Goal: Register for event/course

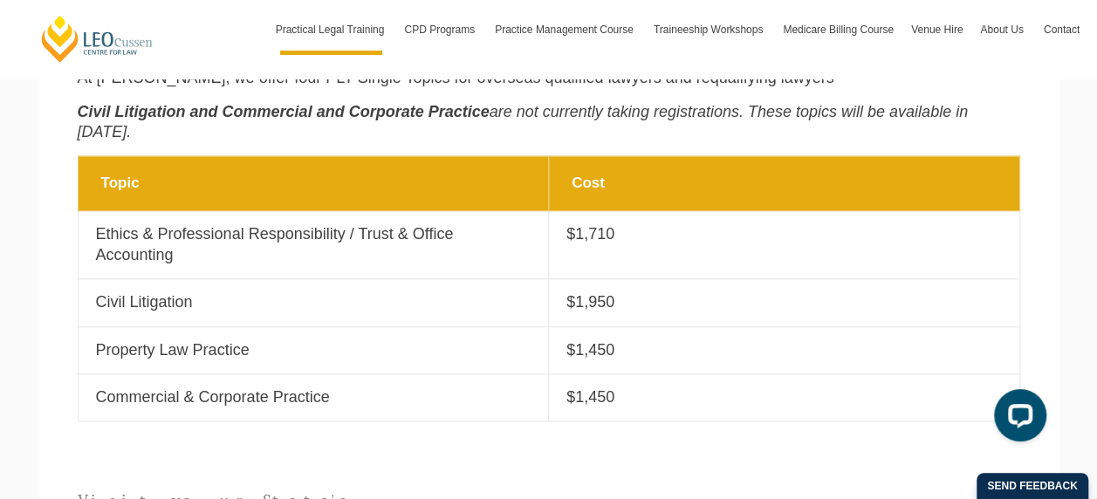
scroll to position [698, 0]
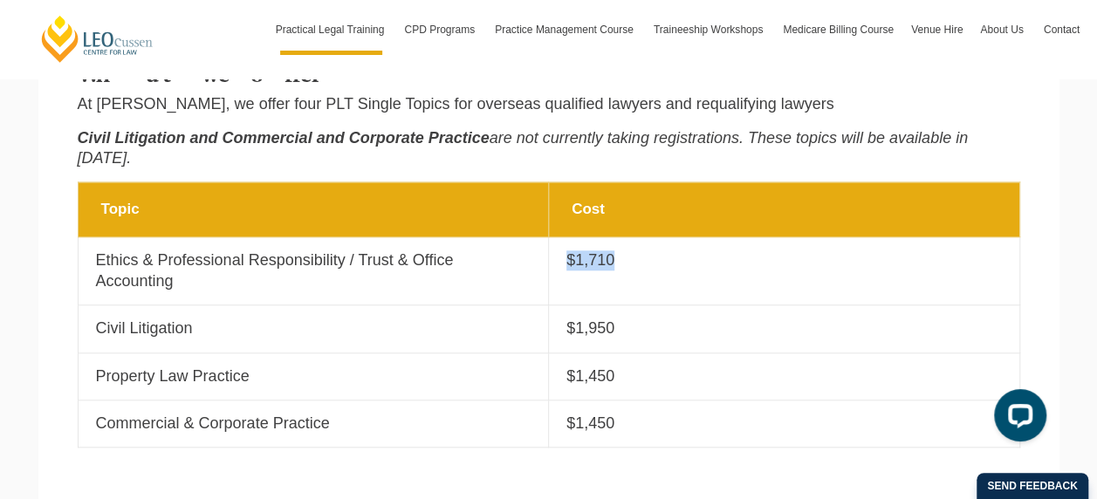
drag, startPoint x: 527, startPoint y: 234, endPoint x: 187, endPoint y: 233, distance: 340.4
click at [187, 237] on tr "Topic Ethics & Professional Responsibility / Trust & Office Accounting Cost $1,…" at bounding box center [549, 271] width 942 height 68
click at [188, 251] on p "Ethics & Professional Responsibility / Trust & Office Accounting" at bounding box center [314, 271] width 436 height 41
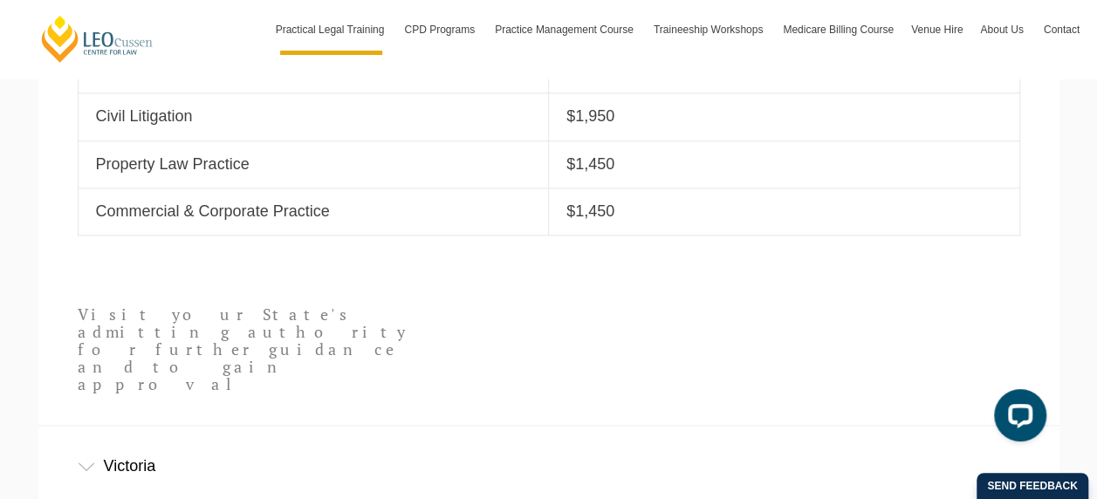
scroll to position [960, 0]
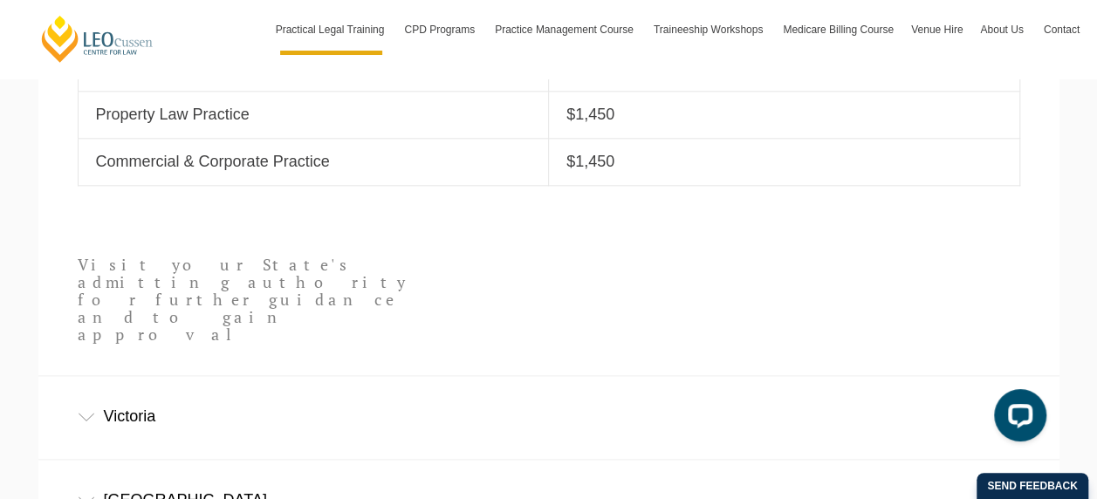
click at [553, 376] on div "Victoria" at bounding box center [548, 416] width 1021 height 81
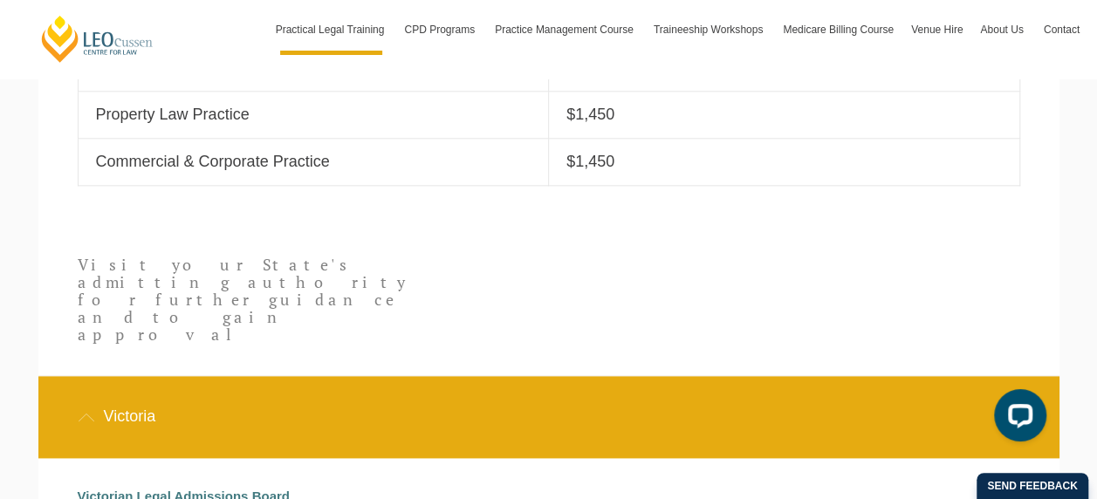
click at [512, 376] on div "Victoria" at bounding box center [548, 416] width 1021 height 81
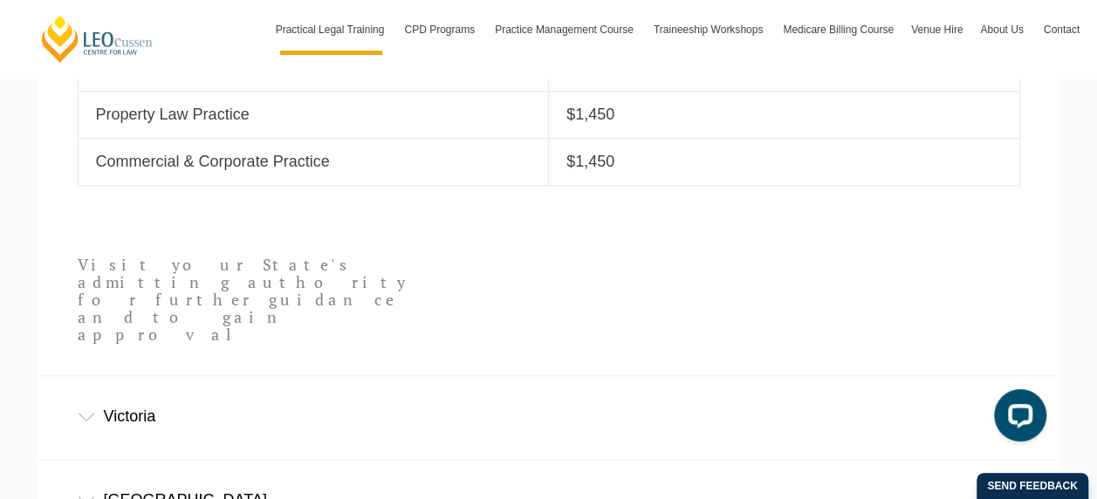
click at [405, 376] on div "Victoria" at bounding box center [548, 416] width 1021 height 81
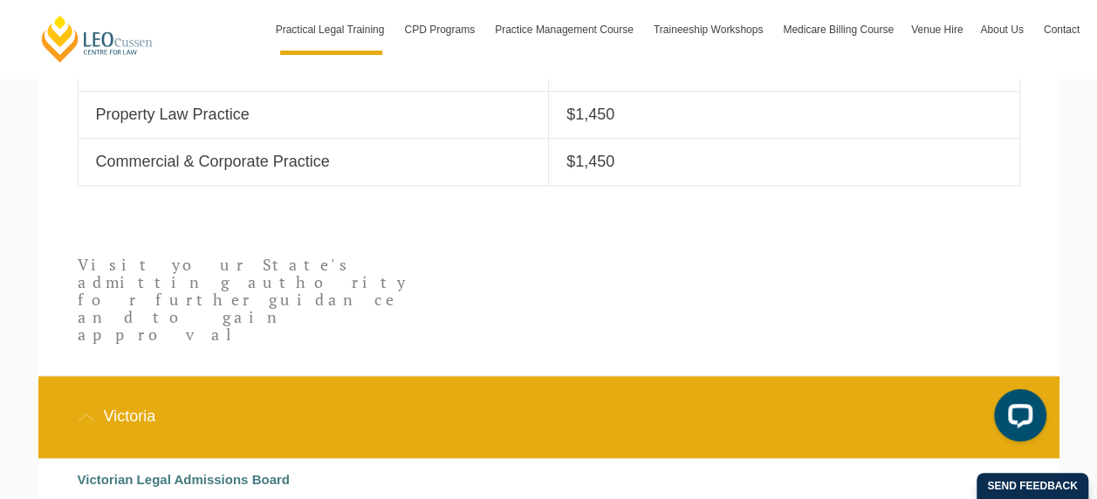
click at [409, 376] on div "Victoria" at bounding box center [548, 416] width 1021 height 81
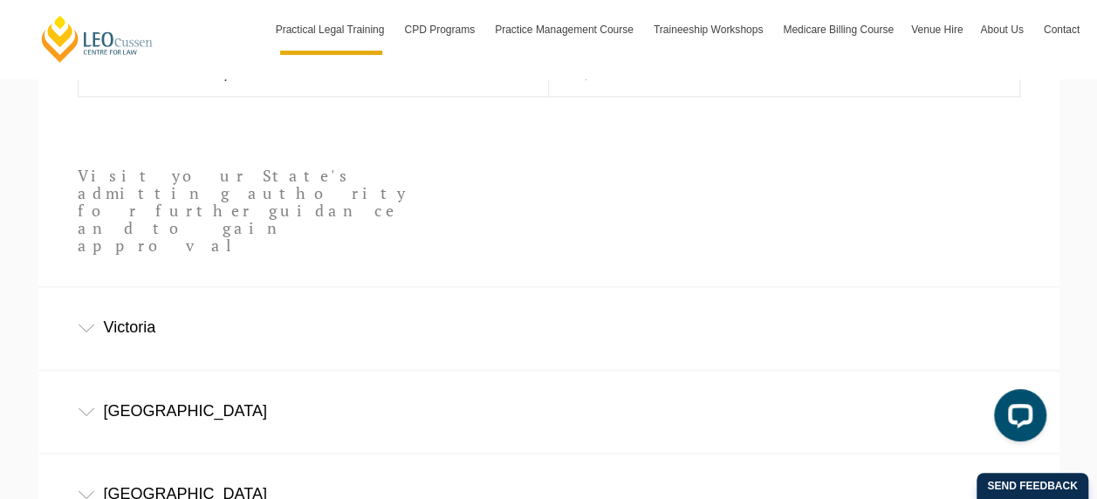
scroll to position [1135, 0]
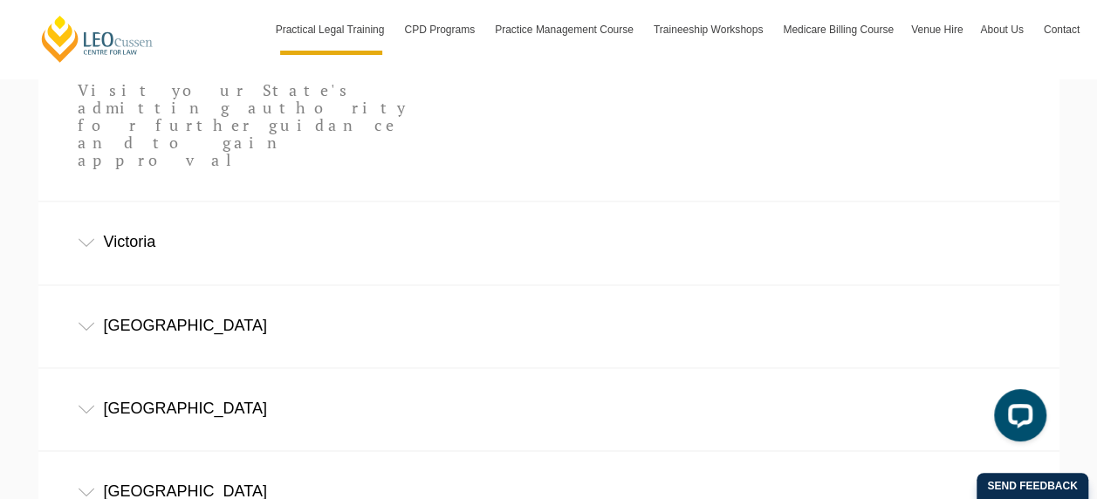
click at [331, 285] on div "New South Wales" at bounding box center [548, 325] width 1021 height 81
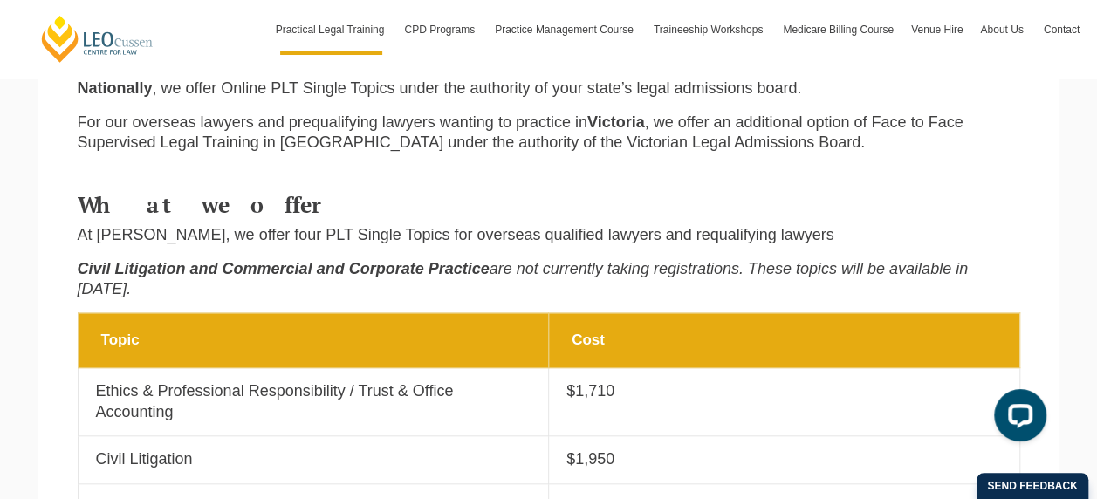
scroll to position [436, 0]
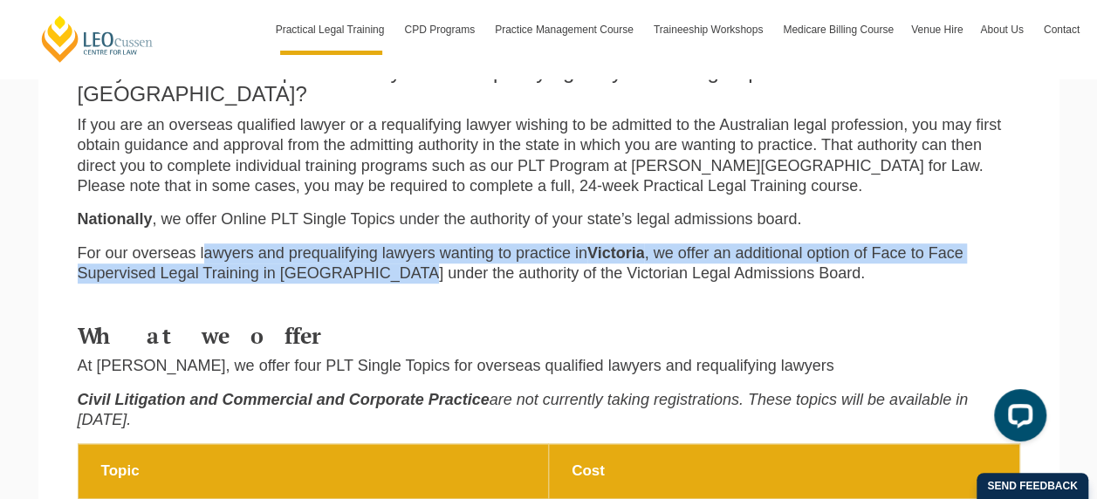
drag, startPoint x: 231, startPoint y: 241, endPoint x: 404, endPoint y: 265, distance: 174.5
click at [404, 265] on div "Are you an overseas qualified lawyer or a requalifying lawyer wanting to practi…" at bounding box center [549, 170] width 969 height 255
click at [556, 248] on p "For our overseas lawyers and prequalifying lawyers wanting to practice in Victo…" at bounding box center [549, 264] width 943 height 41
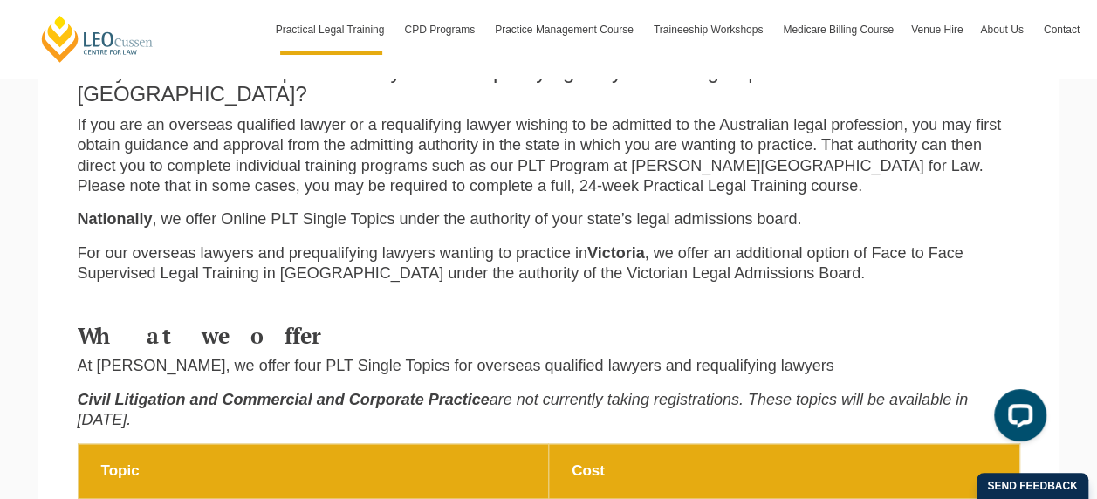
click at [606, 260] on p "For our overseas lawyers and prequalifying lawyers wanting to practice in Victo…" at bounding box center [549, 264] width 943 height 41
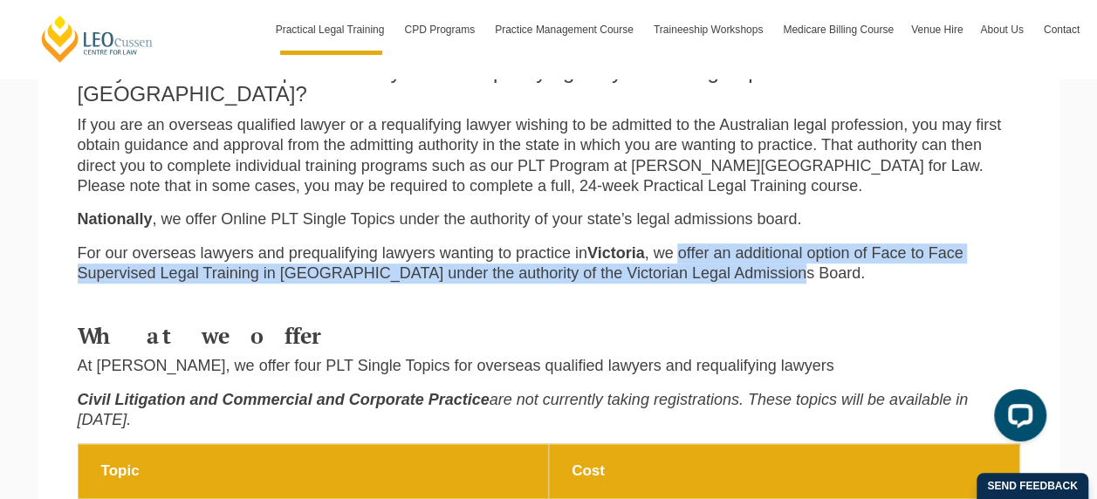
drag, startPoint x: 684, startPoint y: 229, endPoint x: 786, endPoint y: 251, distance: 103.8
click at [786, 251] on p "For our overseas lawyers and prequalifying lawyers wanting to practice in Victo…" at bounding box center [549, 264] width 943 height 41
click at [827, 251] on p "For our overseas lawyers and prequalifying lawyers wanting to practice in Victo…" at bounding box center [549, 264] width 943 height 41
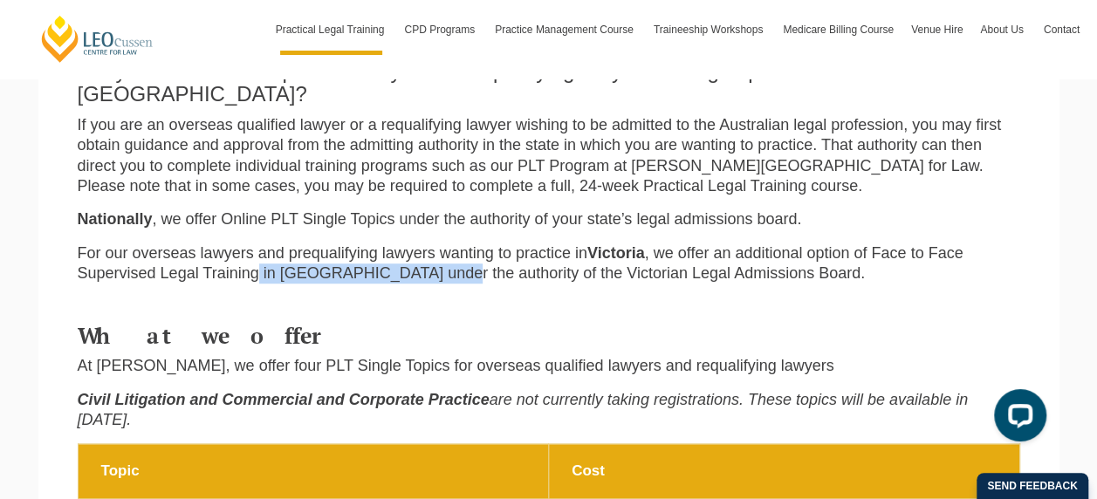
drag, startPoint x: 288, startPoint y: 245, endPoint x: 449, endPoint y: 269, distance: 162.3
click at [449, 269] on div "Are you an overseas qualified lawyer or a requalifying lawyer wanting to practi…" at bounding box center [549, 170] width 969 height 255
drag, startPoint x: 449, startPoint y: 269, endPoint x: 417, endPoint y: 270, distance: 31.4
click at [449, 269] on div "Are you an overseas qualified lawyer or a requalifying lawyer wanting to practi…" at bounding box center [549, 170] width 969 height 255
click at [336, 258] on p "For our overseas lawyers and prequalifying lawyers wanting to practice in Victo…" at bounding box center [549, 264] width 943 height 41
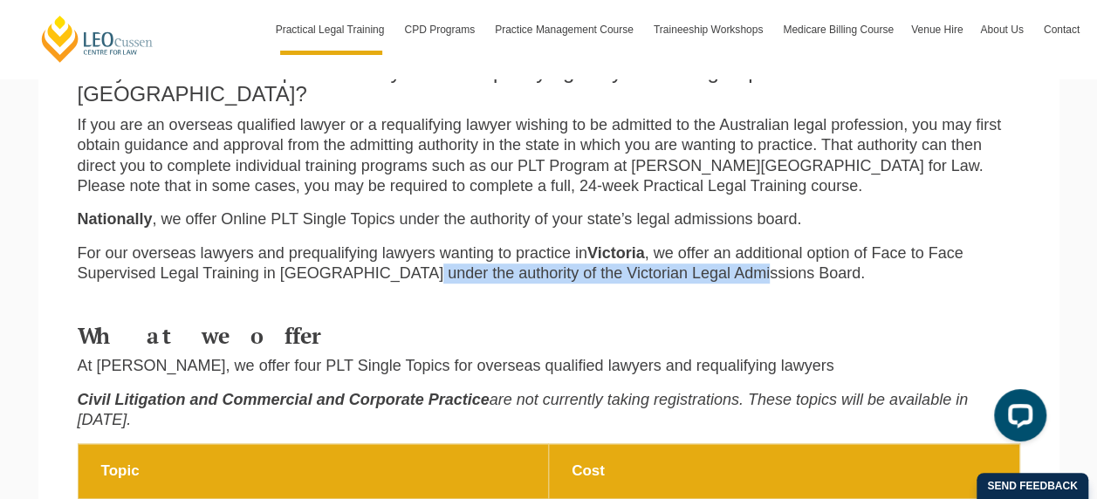
drag, startPoint x: 445, startPoint y: 255, endPoint x: 742, endPoint y: 255, distance: 296.8
click at [742, 255] on p "For our overseas lawyers and prequalifying lawyers wanting to practice in Victo…" at bounding box center [549, 264] width 943 height 41
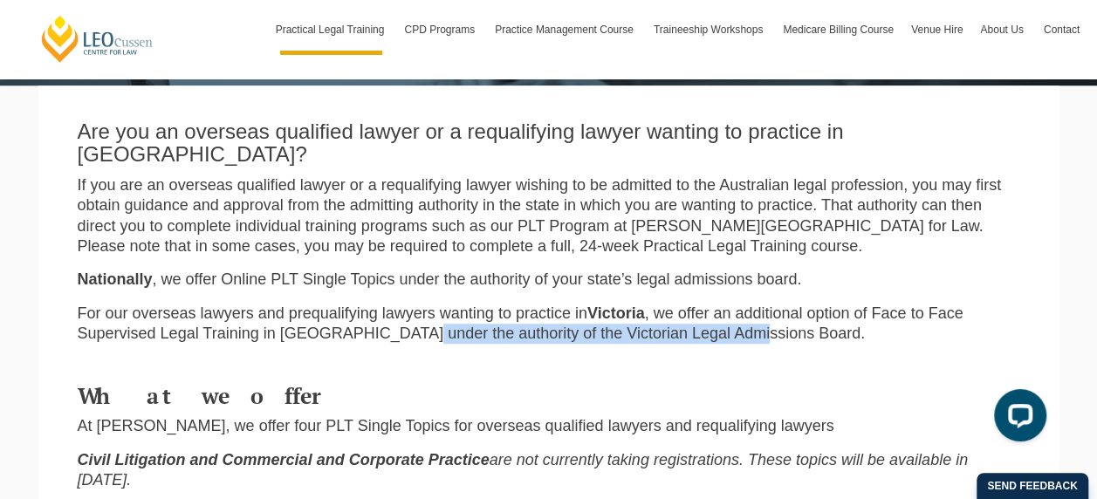
scroll to position [349, 0]
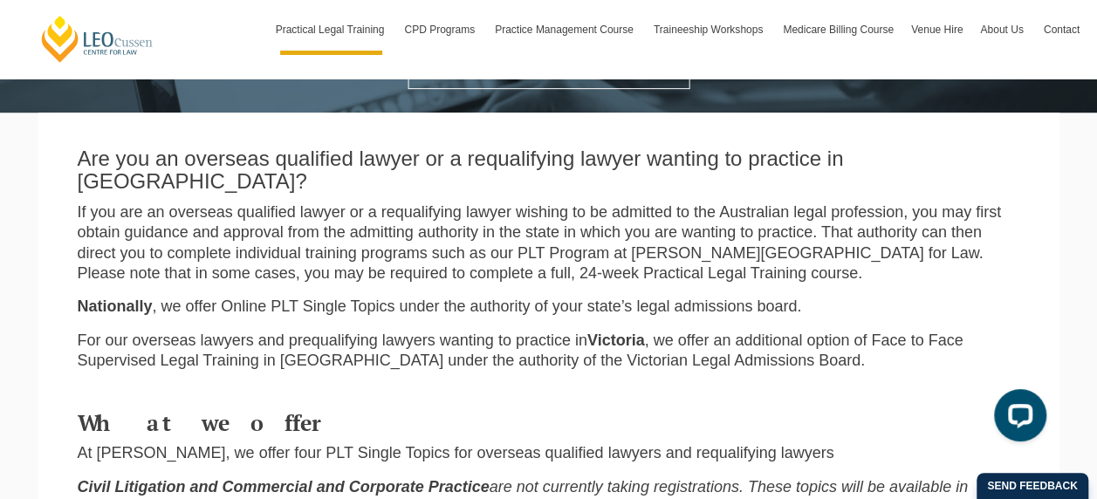
click at [536, 246] on p "If you are an overseas qualified lawyer or a requalifying lawyer wishing to be …" at bounding box center [549, 244] width 943 height 82
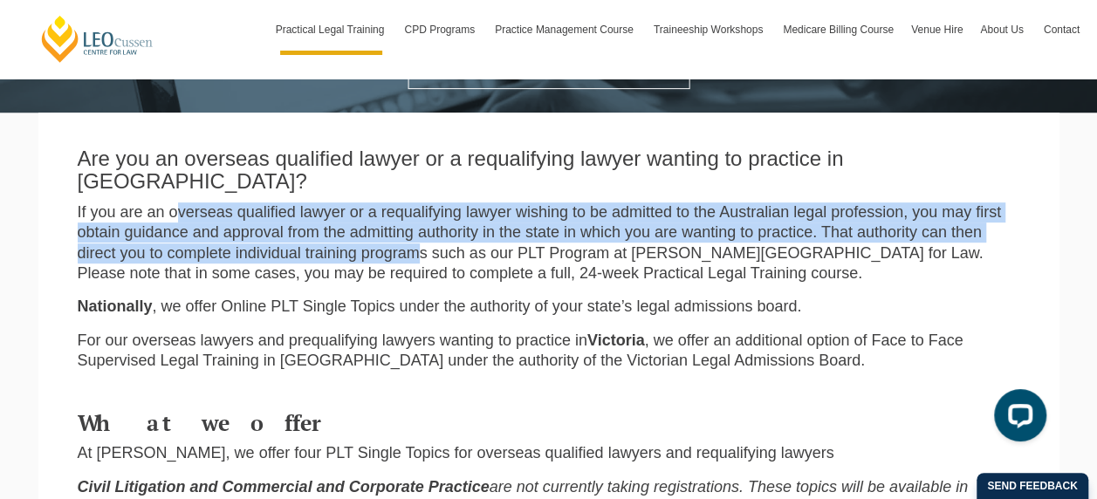
drag, startPoint x: 194, startPoint y: 196, endPoint x: 417, endPoint y: 235, distance: 226.7
click at [417, 235] on p "If you are an overseas qualified lawyer or a requalifying lawyer wishing to be …" at bounding box center [549, 244] width 943 height 82
drag, startPoint x: 417, startPoint y: 235, endPoint x: 370, endPoint y: 221, distance: 49.2
click at [417, 235] on p "If you are an overseas qualified lawyer or a requalifying lawyer wishing to be …" at bounding box center [549, 244] width 943 height 82
click at [573, 220] on p "If you are an overseas qualified lawyer or a requalifying lawyer wishing to be …" at bounding box center [549, 244] width 943 height 82
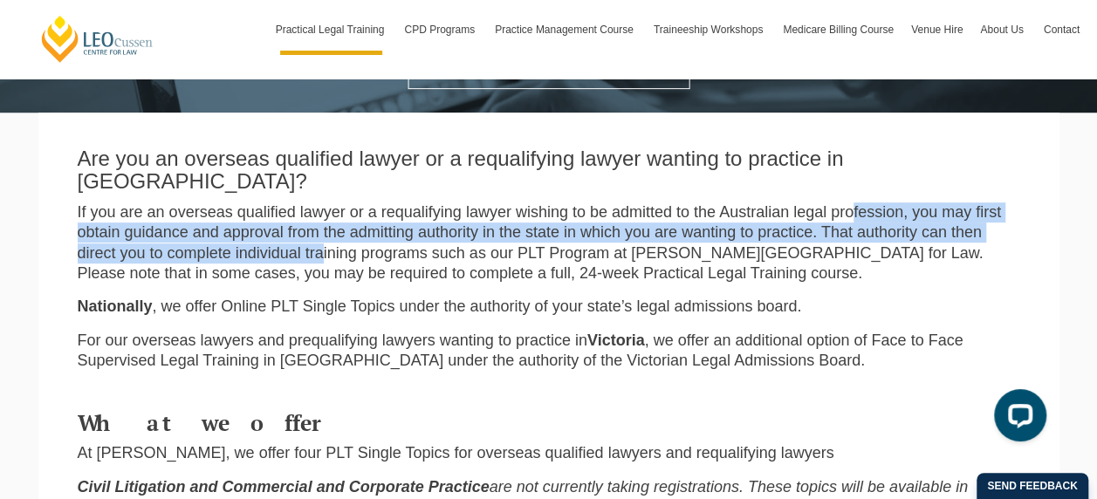
drag, startPoint x: 852, startPoint y: 196, endPoint x: 322, endPoint y: 227, distance: 530.8
click at [322, 227] on p "If you are an overseas qualified lawyer or a requalifying lawyer wishing to be …" at bounding box center [549, 244] width 943 height 82
click at [325, 225] on p "If you are an overseas qualified lawyer or a requalifying lawyer wishing to be …" at bounding box center [549, 244] width 943 height 82
click at [440, 223] on p "If you are an overseas qualified lawyer or a requalifying lawyer wishing to be …" at bounding box center [549, 244] width 943 height 82
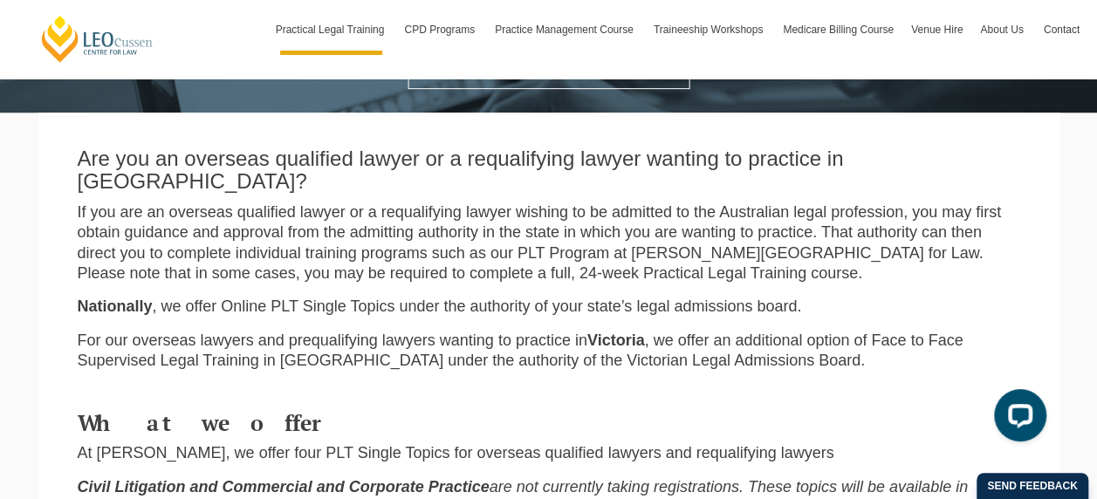
click at [381, 223] on p "If you are an overseas qualified lawyer or a requalifying lawyer wishing to be …" at bounding box center [549, 244] width 943 height 82
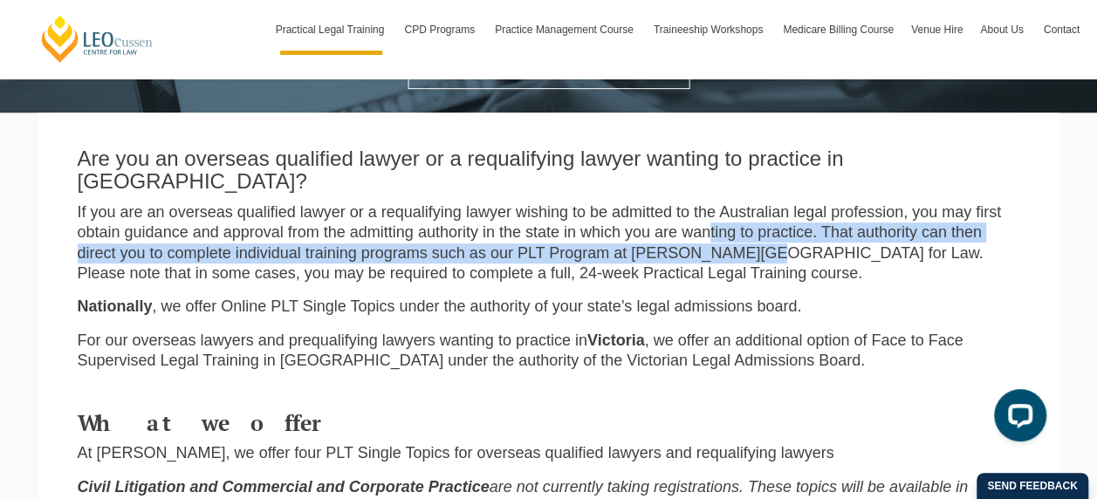
drag, startPoint x: 717, startPoint y: 215, endPoint x: 763, endPoint y: 229, distance: 47.5
click at [763, 228] on p "If you are an overseas qualified lawyer or a requalifying lawyer wishing to be …" at bounding box center [549, 244] width 943 height 82
click at [763, 229] on p "If you are an overseas qualified lawyer or a requalifying lawyer wishing to be …" at bounding box center [549, 244] width 943 height 82
click at [498, 233] on p "If you are an overseas qualified lawyer or a requalifying lawyer wishing to be …" at bounding box center [549, 244] width 943 height 82
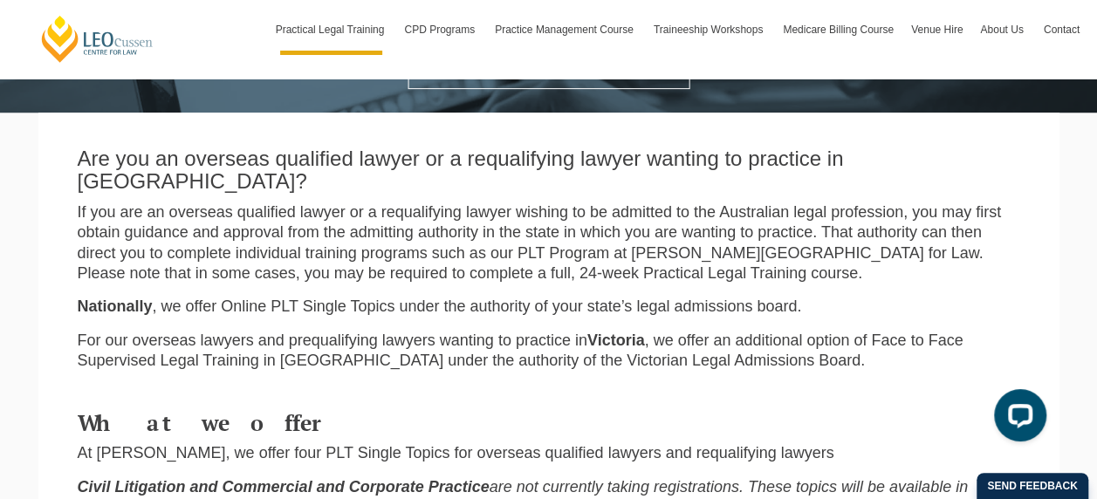
click at [211, 208] on p "If you are an overseas qualified lawyer or a requalifying lawyer wishing to be …" at bounding box center [549, 244] width 943 height 82
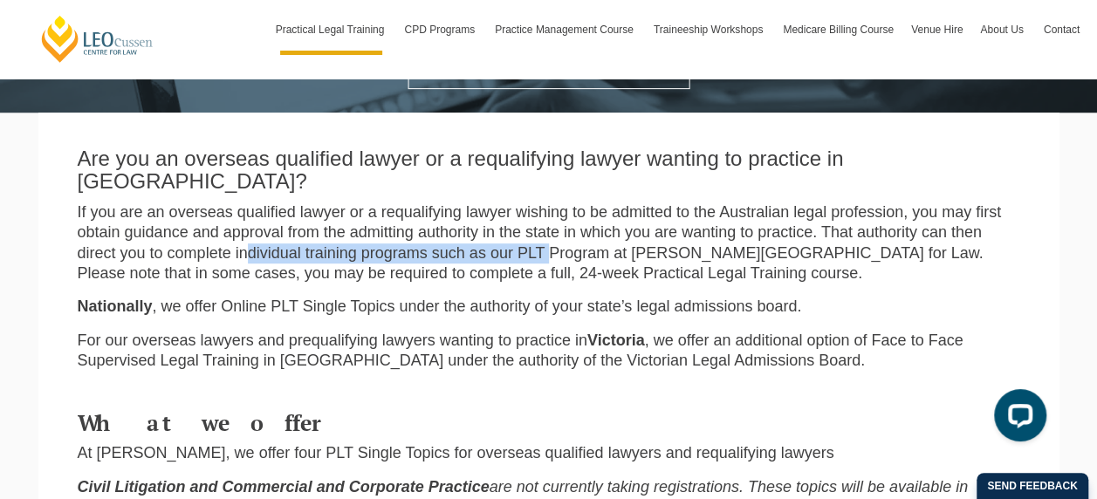
drag, startPoint x: 256, startPoint y: 225, endPoint x: 558, endPoint y: 230, distance: 302.0
click at [558, 230] on p "If you are an overseas qualified lawyer or a requalifying lawyer wishing to be …" at bounding box center [549, 244] width 943 height 82
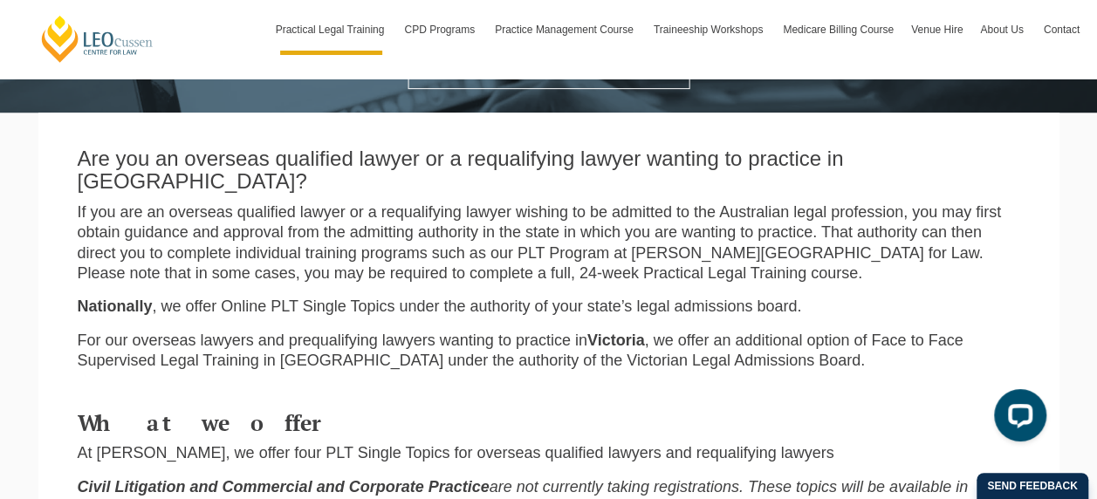
click at [700, 232] on p "If you are an overseas qualified lawyer or a requalifying lawyer wishing to be …" at bounding box center [549, 244] width 943 height 82
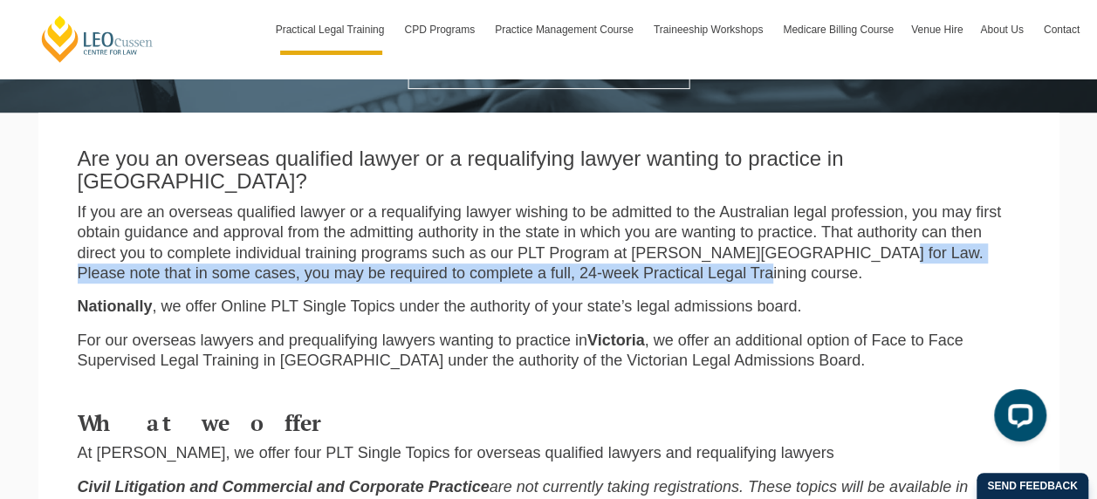
drag, startPoint x: 845, startPoint y: 232, endPoint x: 850, endPoint y: 246, distance: 14.9
click at [850, 246] on p "If you are an overseas qualified lawyer or a requalifying lawyer wishing to be …" at bounding box center [549, 244] width 943 height 82
drag, startPoint x: 850, startPoint y: 246, endPoint x: 758, endPoint y: 244, distance: 92.5
click at [850, 246] on p "If you are an overseas qualified lawyer or a requalifying lawyer wishing to be …" at bounding box center [549, 244] width 943 height 82
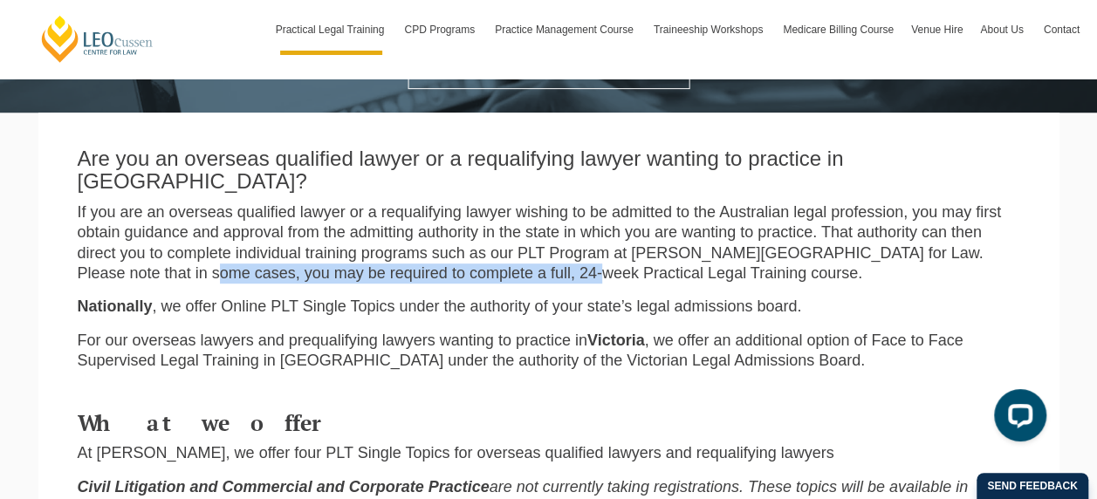
drag, startPoint x: 147, startPoint y: 249, endPoint x: 675, endPoint y: 272, distance: 528.6
click at [675, 272] on div "Are you an overseas qualified lawyer or a requalifying lawyer wanting to practi…" at bounding box center [549, 257] width 969 height 255
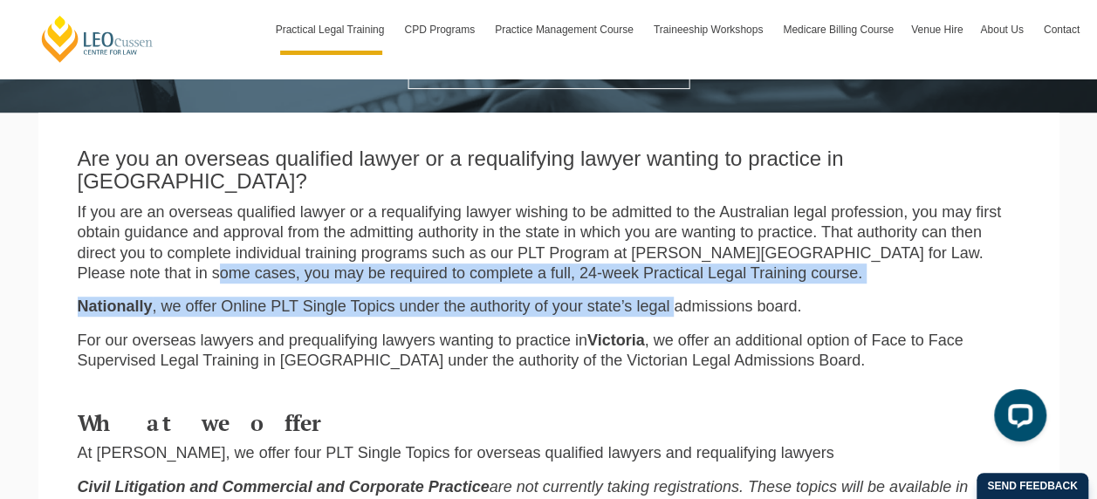
drag, startPoint x: 675, startPoint y: 272, endPoint x: 687, endPoint y: 272, distance: 12.2
click at [687, 272] on div "Are you an overseas qualified lawyer or a requalifying lawyer wanting to practi…" at bounding box center [549, 257] width 969 height 255
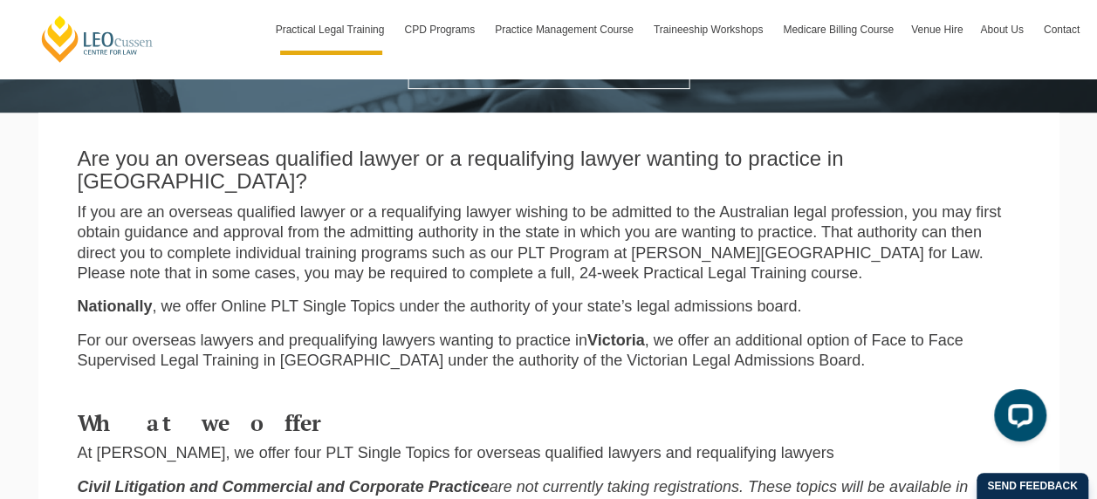
click at [469, 253] on p "If you are an overseas qualified lawyer or a requalifying lawyer wishing to be …" at bounding box center [549, 244] width 943 height 82
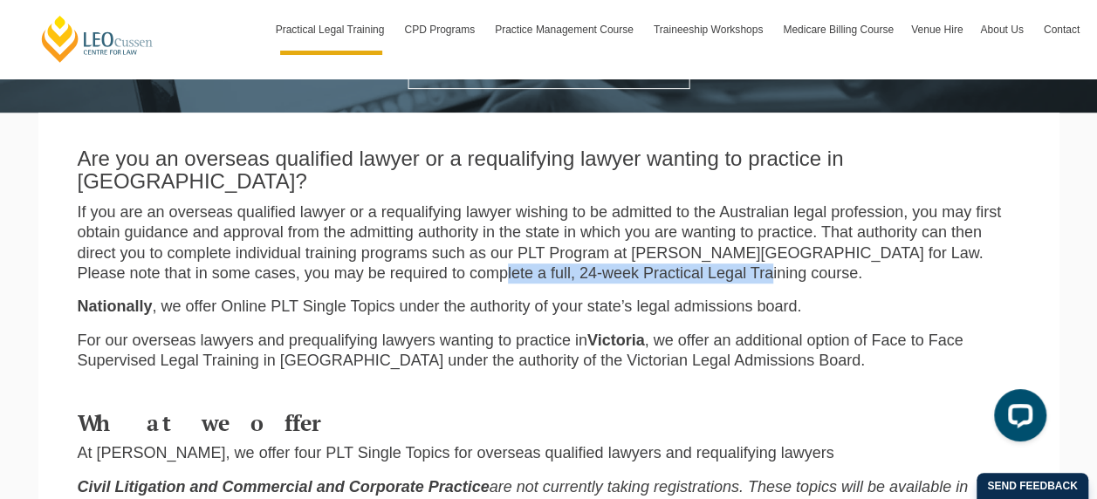
drag, startPoint x: 404, startPoint y: 254, endPoint x: 724, endPoint y: 254, distance: 319.5
click at [724, 254] on p "If you are an overseas qualified lawyer or a requalifying lawyer wishing to be …" at bounding box center [549, 244] width 943 height 82
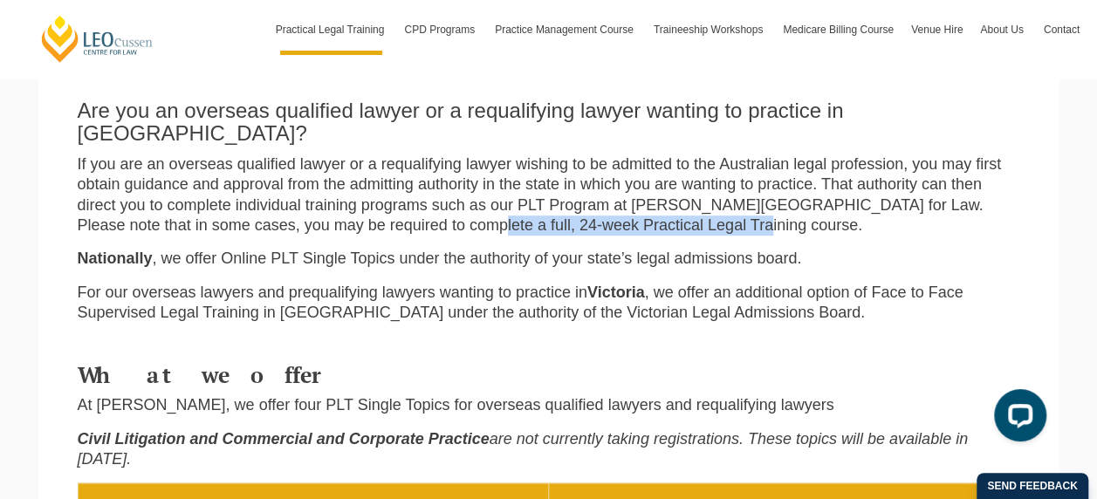
scroll to position [436, 0]
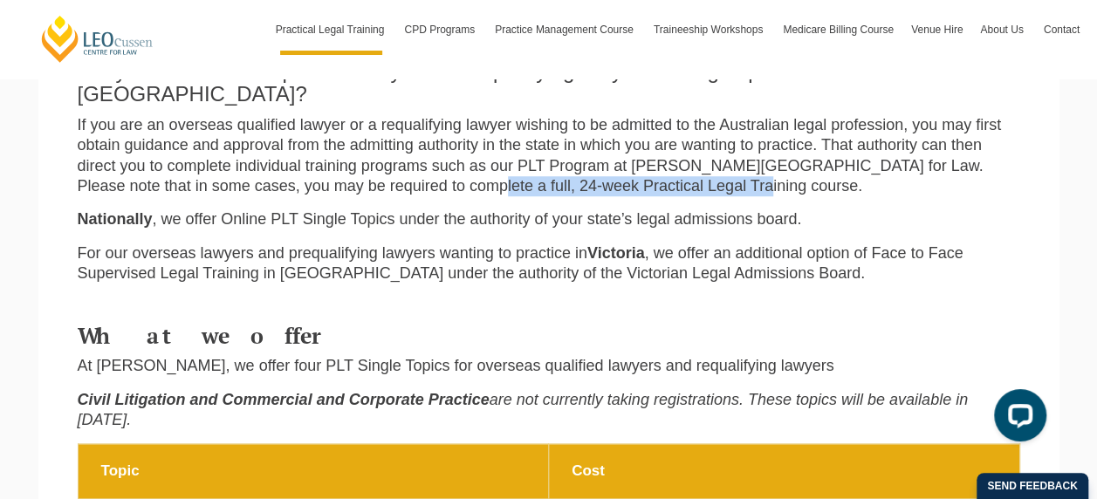
click at [293, 298] on div "What we offer At Leo Cussen, we offer four PLT Single Topics for overseas quali…" at bounding box center [549, 371] width 943 height 147
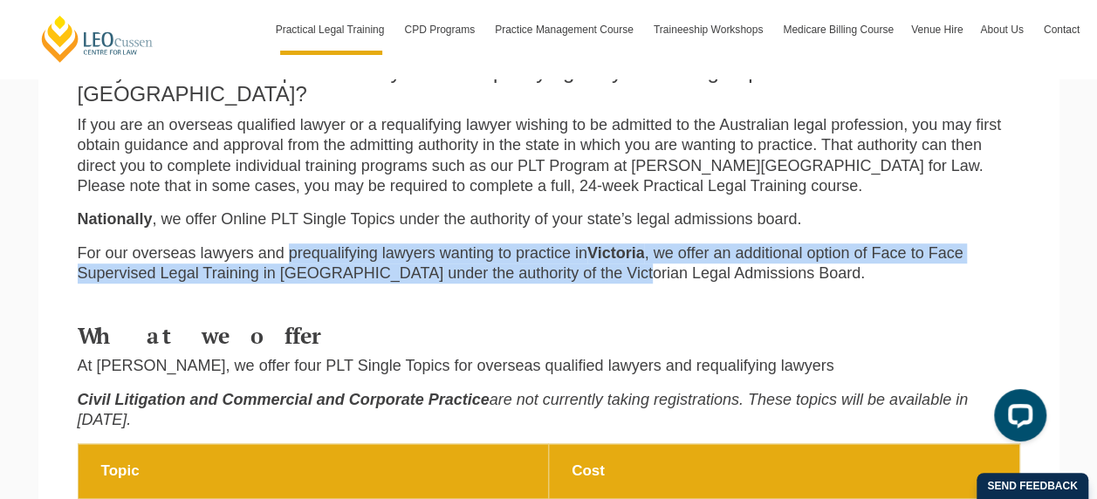
drag, startPoint x: 410, startPoint y: 227, endPoint x: 623, endPoint y: 250, distance: 214.2
click at [623, 250] on p "For our overseas lawyers and prequalifying lawyers wanting to practice in Victo…" at bounding box center [549, 264] width 943 height 41
drag, startPoint x: 623, startPoint y: 250, endPoint x: 581, endPoint y: 230, distance: 46.5
click at [623, 250] on p "For our overseas lawyers and prequalifying lawyers wanting to practice in Victo…" at bounding box center [549, 264] width 943 height 41
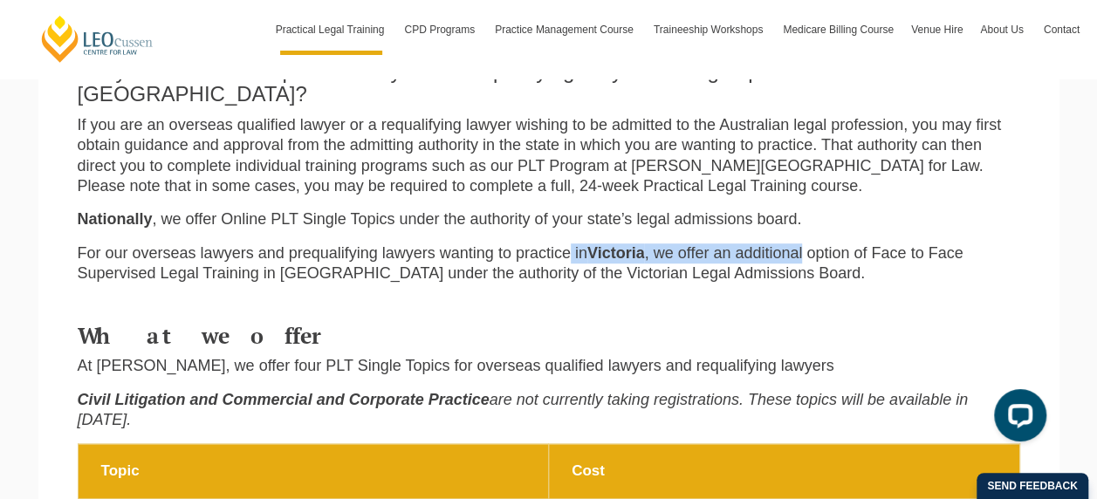
drag, startPoint x: 706, startPoint y: 216, endPoint x: 807, endPoint y: 216, distance: 100.4
click at [807, 216] on div "Are you an overseas qualified lawyer or a requalifying lawyer wanting to practi…" at bounding box center [549, 170] width 969 height 255
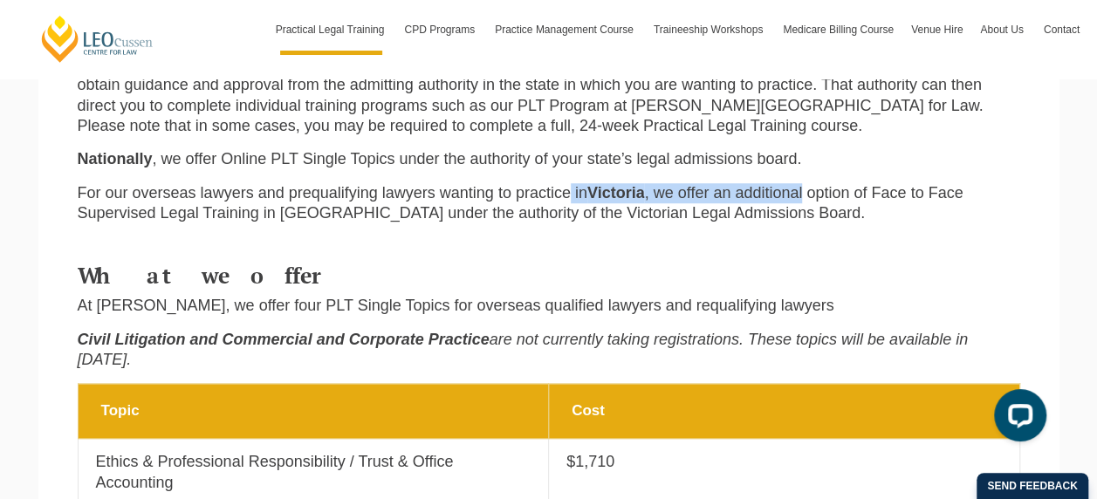
scroll to position [524, 0]
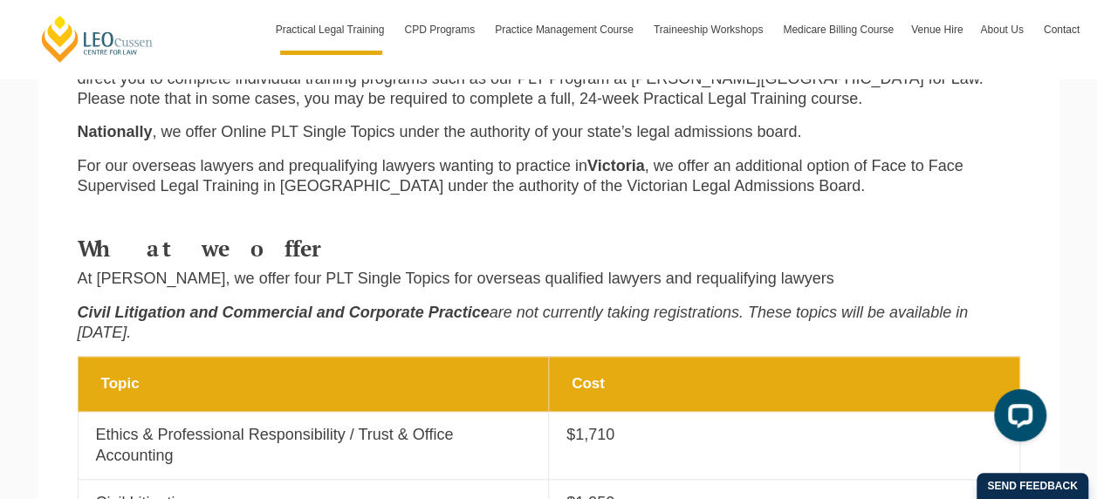
click at [391, 245] on div "What we offer At Leo Cussen, we offer four PLT Single Topics for overseas quali…" at bounding box center [549, 292] width 969 height 129
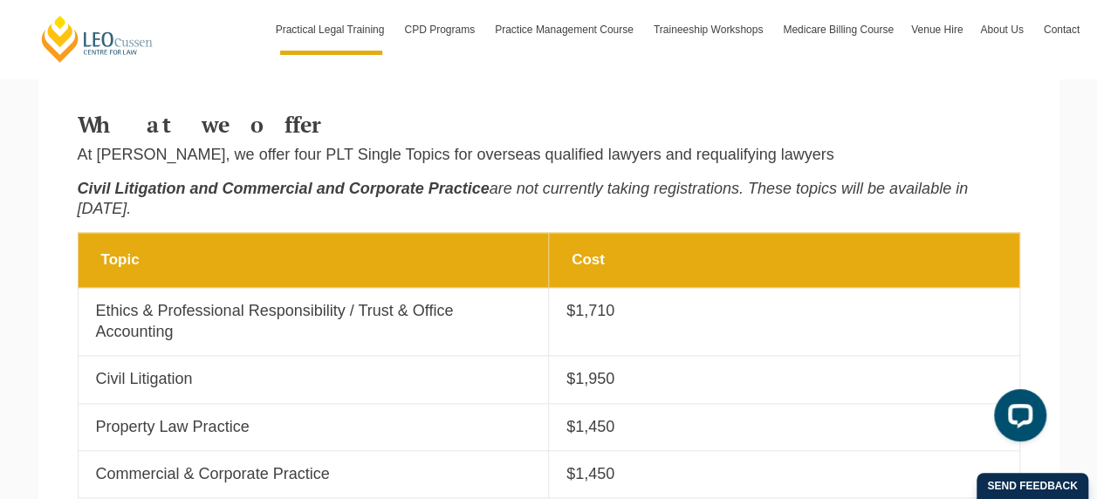
scroll to position [611, 0]
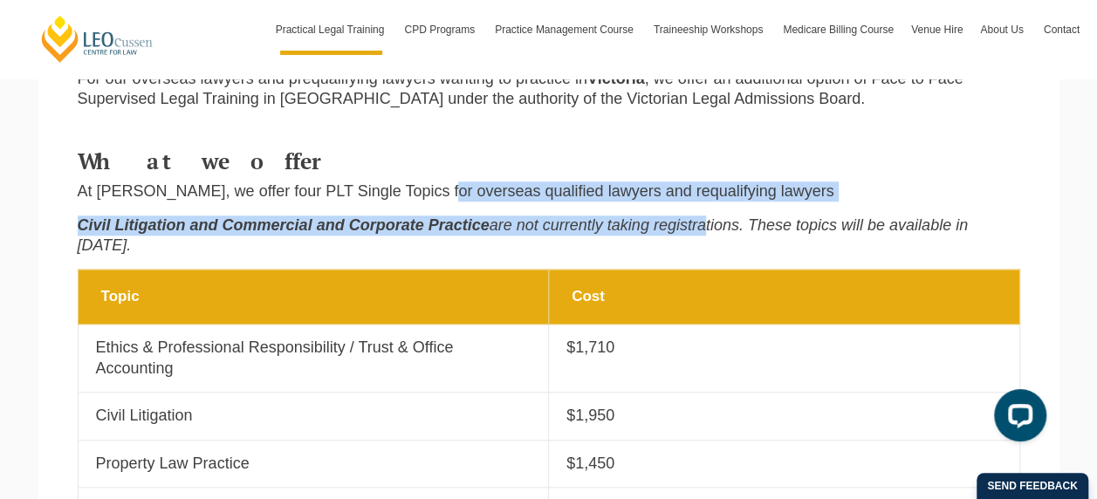
drag, startPoint x: 449, startPoint y: 176, endPoint x: 705, endPoint y: 203, distance: 258.0
click at [705, 203] on div "What we offer At Leo Cussen, we offer four PLT Single Topics for overseas quali…" at bounding box center [549, 205] width 969 height 129
click at [705, 216] on em "are not currently taking registrations. These topics will be available in 2025." at bounding box center [523, 235] width 890 height 38
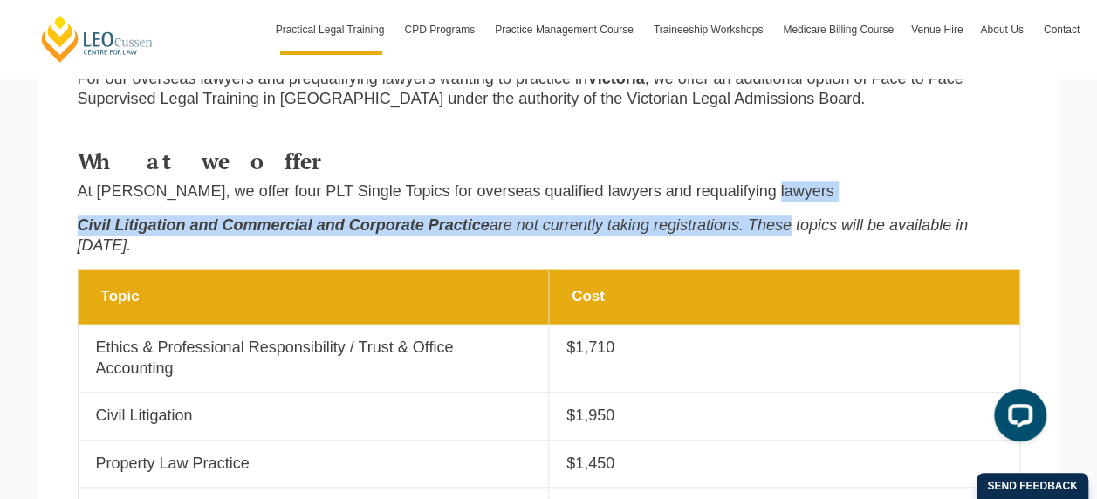
drag, startPoint x: 756, startPoint y: 171, endPoint x: 786, endPoint y: 197, distance: 40.2
click at [786, 197] on div "What we offer At Leo Cussen, we offer four PLT Single Topics for overseas quali…" at bounding box center [549, 205] width 969 height 129
click at [787, 216] on em "are not currently taking registrations. These topics will be available in 2025." at bounding box center [523, 235] width 890 height 38
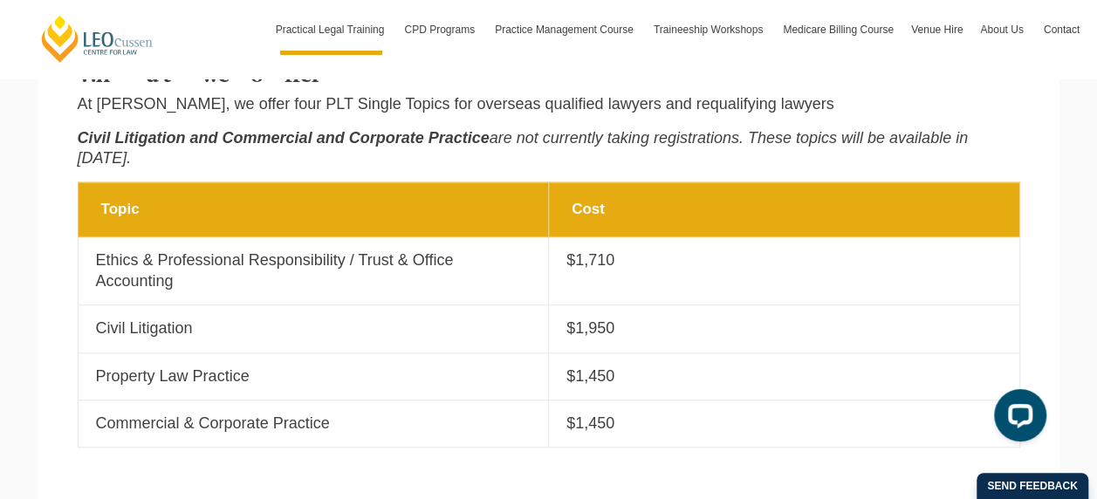
click at [820, 182] on th "Cost" at bounding box center [784, 209] width 471 height 55
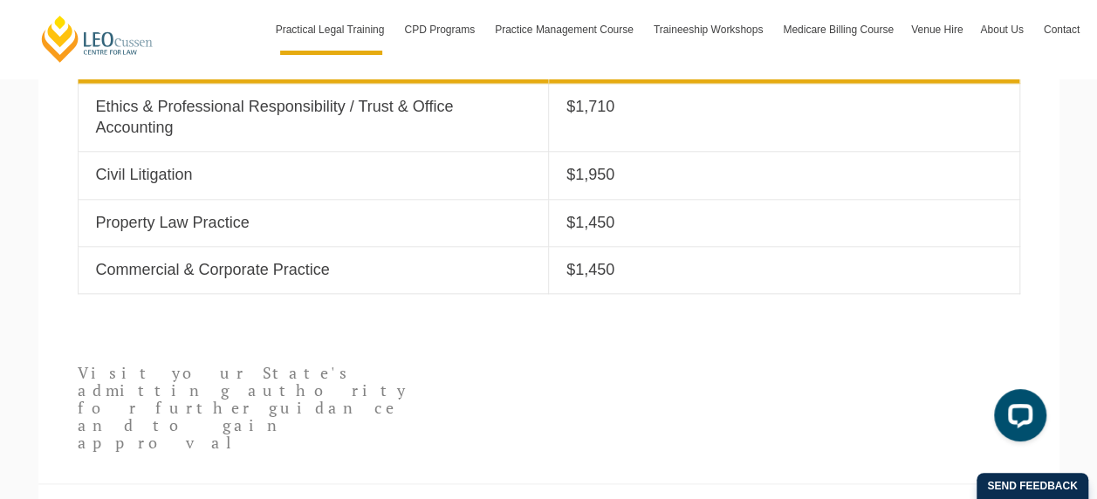
scroll to position [960, 0]
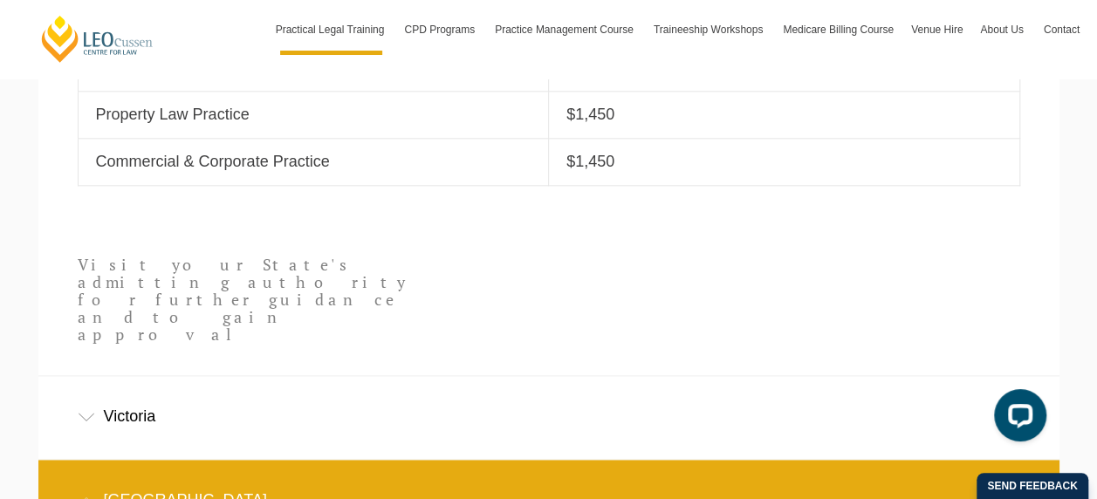
click at [257, 257] on p "Visit your State's admitting authority for further guidance and to gain approval" at bounding box center [266, 300] width 377 height 86
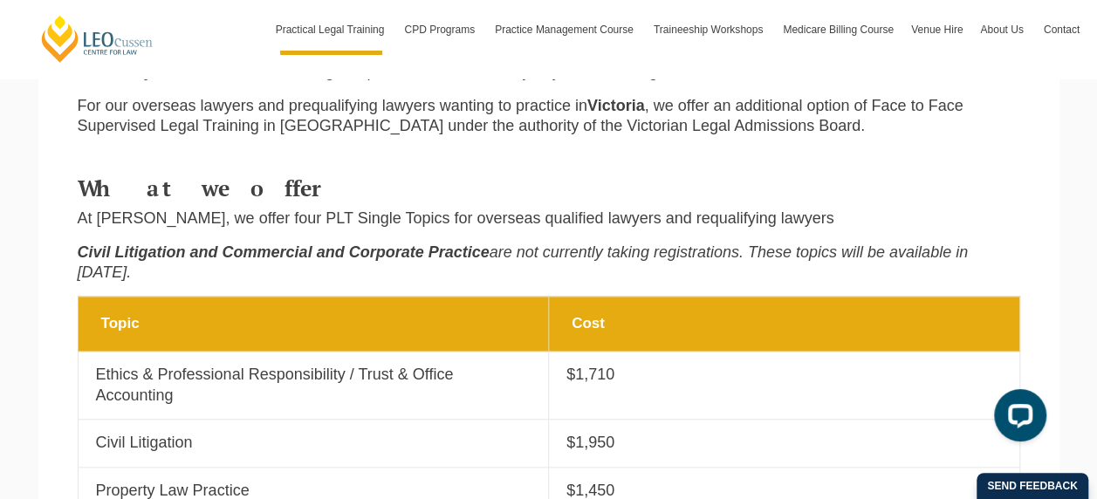
scroll to position [201, 0]
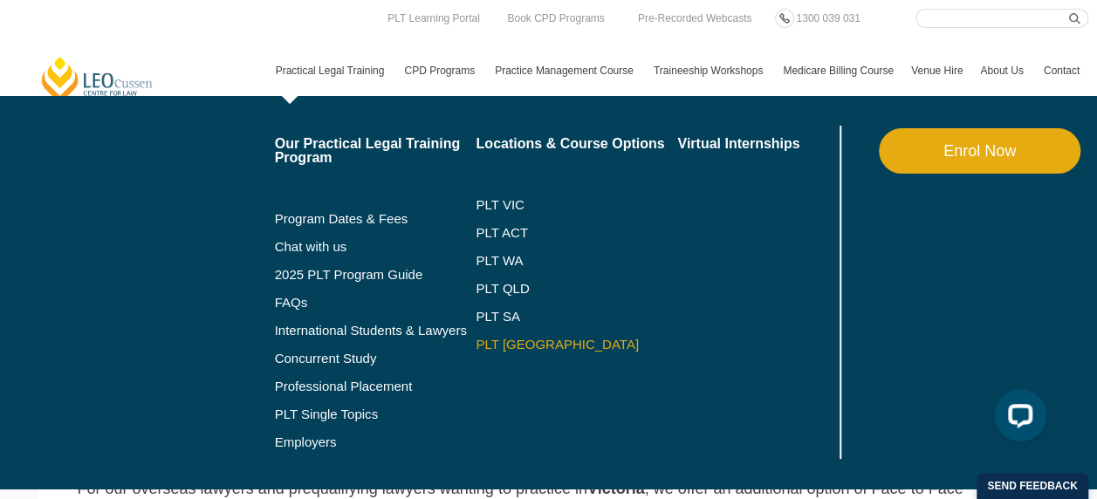
click at [519, 342] on link "PLT [GEOGRAPHIC_DATA]" at bounding box center [577, 345] width 202 height 14
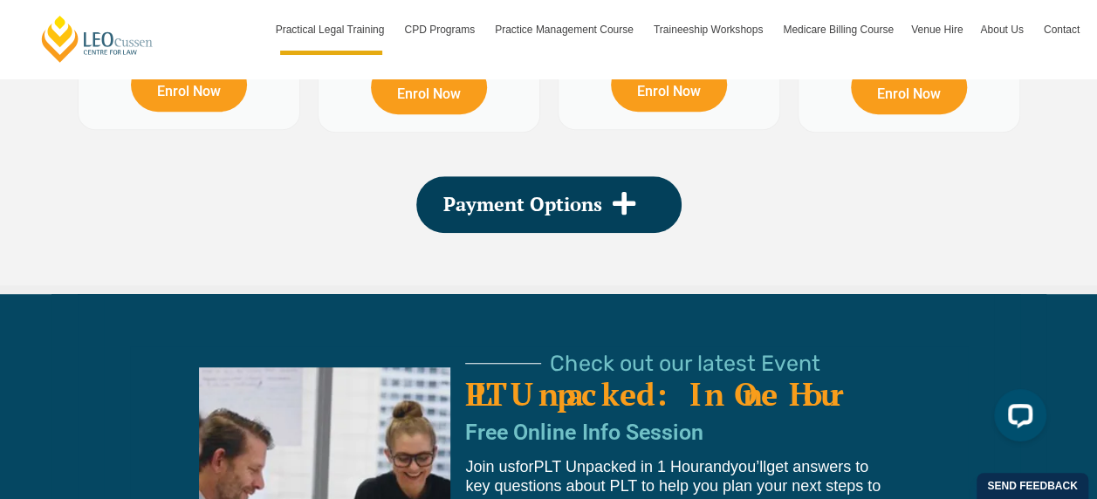
scroll to position [3753, 0]
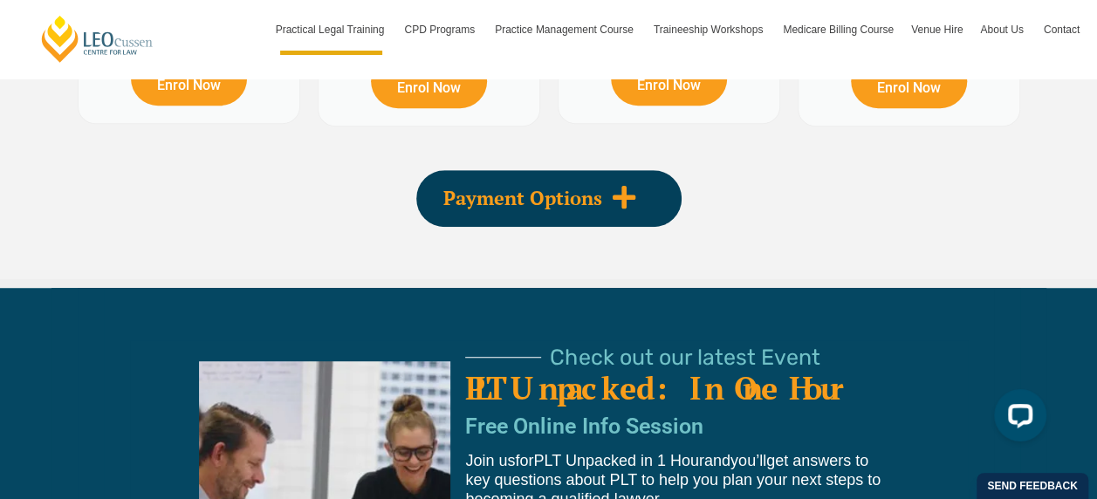
click at [587, 189] on span "Payment Options" at bounding box center [522, 198] width 159 height 19
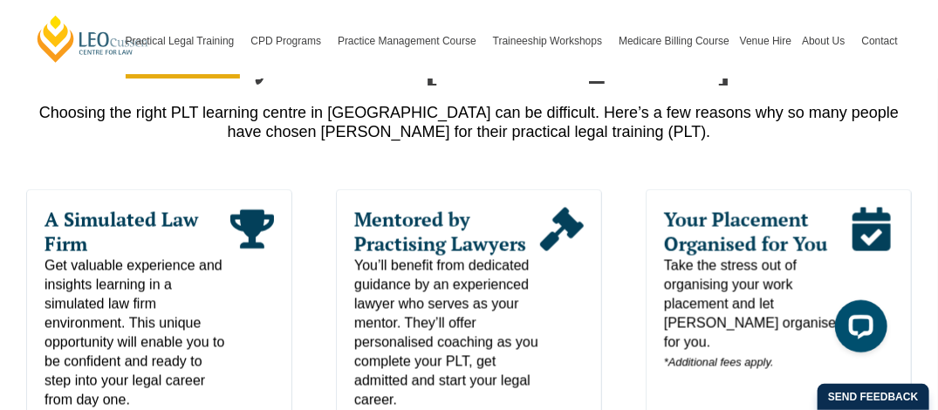
scroll to position [836, 0]
